Goal: Information Seeking & Learning: Find specific page/section

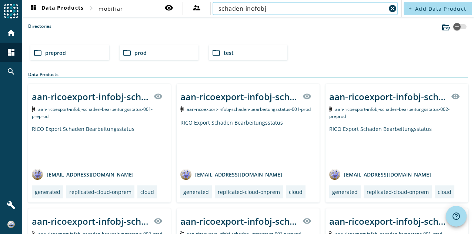
drag, startPoint x: 244, startPoint y: 8, endPoint x: 273, endPoint y: 9, distance: 29.3
click at [273, 9] on input "schaden-inofobj" at bounding box center [301, 8] width 167 height 9
click at [293, 54] on div "folder_open preprod folder_open prod folder_open test" at bounding box center [247, 52] width 441 height 21
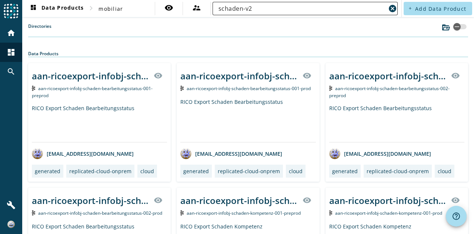
click at [251, 14] on div "schaden-v2" at bounding box center [301, 8] width 167 height 13
click at [259, 4] on input "schaden-v2" at bounding box center [301, 8] width 167 height 9
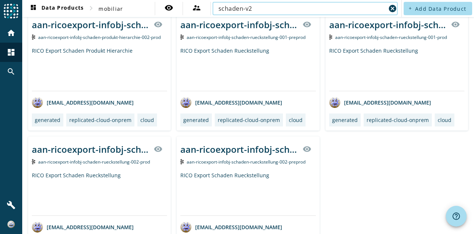
scroll to position [694, 0]
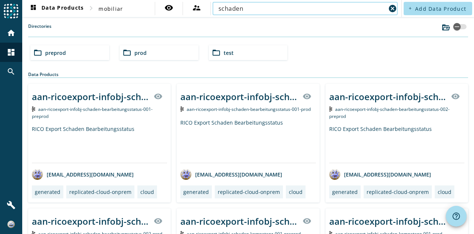
click at [243, 17] on nav "dashboard Data Products chevron_right mobiliar visibility supervisor_account sc…" at bounding box center [211, 8] width 379 height 17
click at [228, 8] on input "schaden" at bounding box center [301, 8] width 167 height 9
paste input "infobj-schaden-v2"
type input "infobj-schaden-v2"
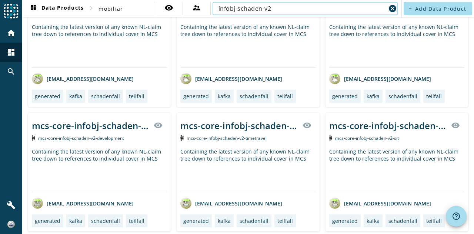
scroll to position [222, 0]
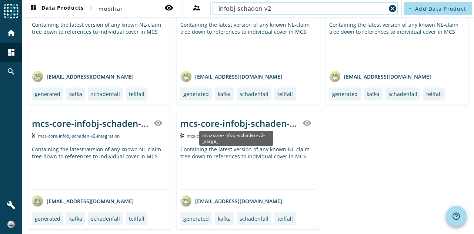
click at [241, 122] on div "mcs-core-infobj-schaden-v2-_stage_" at bounding box center [238, 123] width 117 height 12
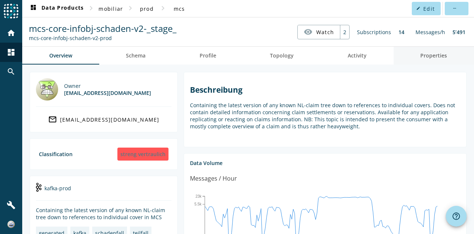
click at [425, 59] on span "Properties" at bounding box center [433, 56] width 27 height 18
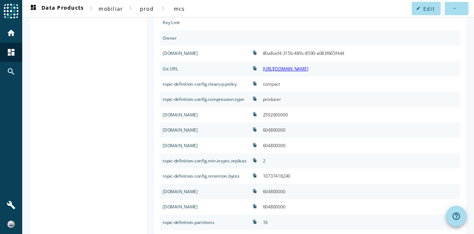
scroll to position [304, 0]
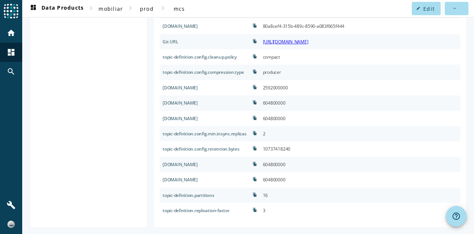
click at [288, 85] on div "2592000000" at bounding box center [275, 87] width 25 height 9
click at [304, 168] on div "604800000" at bounding box center [360, 164] width 200 height 15
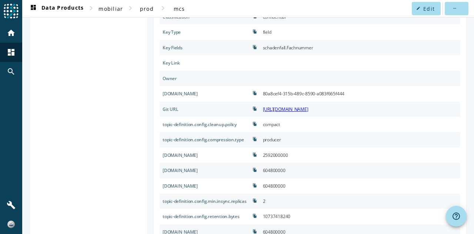
scroll to position [236, 0]
click at [281, 146] on div "producer" at bounding box center [360, 140] width 200 height 15
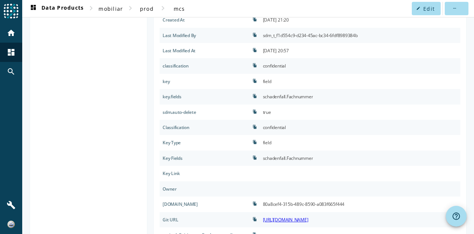
scroll to position [0, 0]
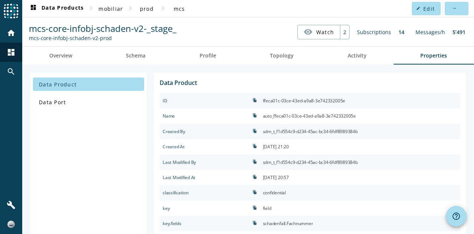
click at [281, 146] on div "[DATE] 21:20" at bounding box center [276, 146] width 26 height 9
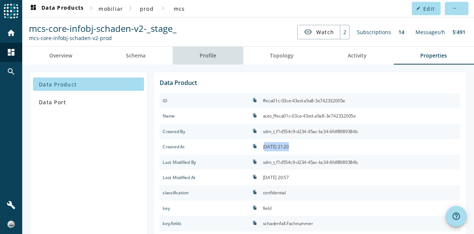
click at [234, 61] on link "Profile" at bounding box center [208, 56] width 71 height 18
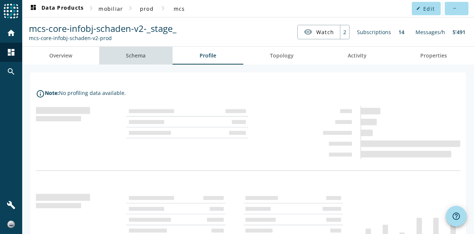
click at [146, 54] on link "Schema" at bounding box center [136, 56] width 74 height 18
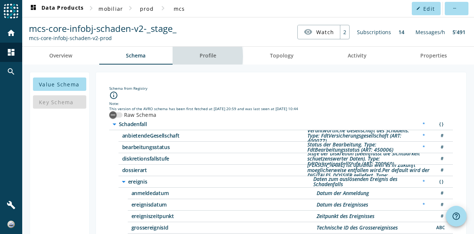
click at [183, 56] on link "Profile" at bounding box center [208, 56] width 71 height 18
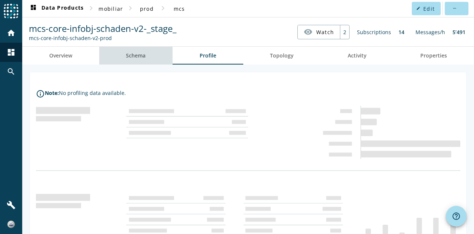
click at [142, 53] on span "Schema" at bounding box center [136, 55] width 20 height 5
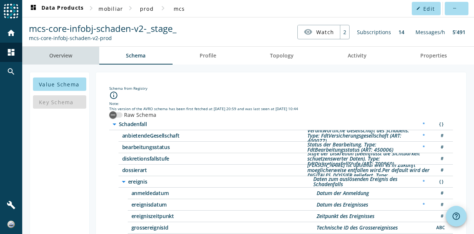
click at [78, 49] on link "Overview" at bounding box center [60, 56] width 77 height 18
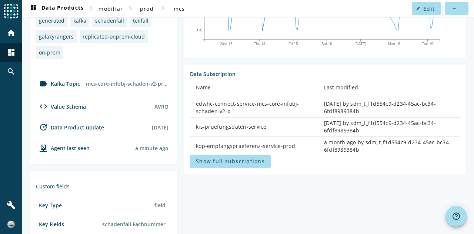
scroll to position [213, 0]
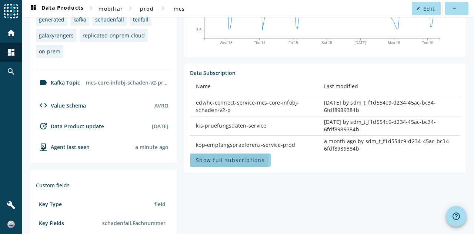
click at [226, 157] on span "Show full subscriptions" at bounding box center [230, 159] width 69 height 7
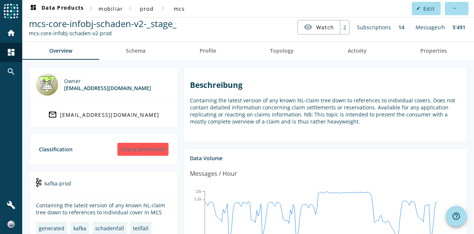
scroll to position [0, 0]
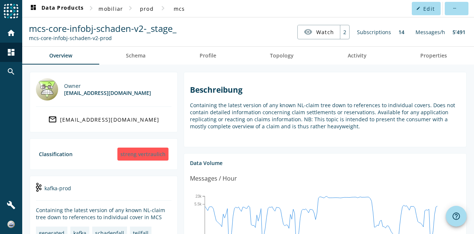
drag, startPoint x: 120, startPoint y: 41, endPoint x: 26, endPoint y: 41, distance: 94.1
click at [26, 41] on nav "mcs-core-infobj-schaden-v2-_stage_ mcs-core-infobj-schaden-v2-prod visibility W…" at bounding box center [248, 31] width 446 height 23
copy div "mcs-core-infobj-schaden-v2-prod"
